Goal: Navigation & Orientation: Go to known website

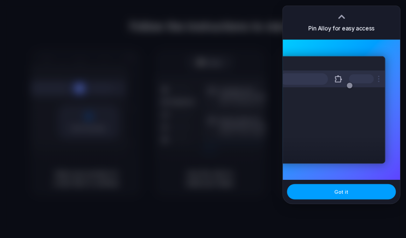
click at [343, 197] on button "Got it" at bounding box center [341, 191] width 109 height 15
